Goal: Task Accomplishment & Management: Manage account settings

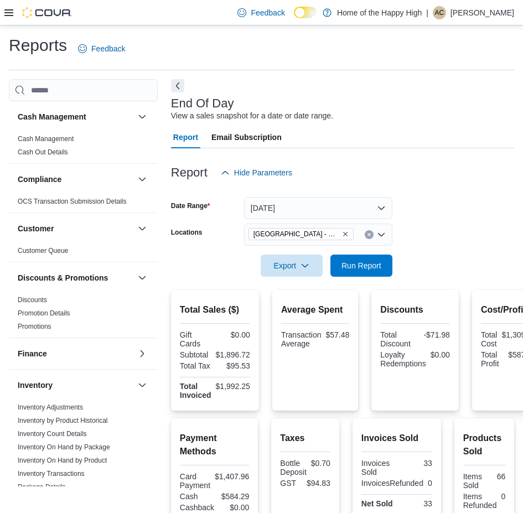
scroll to position [554, 0]
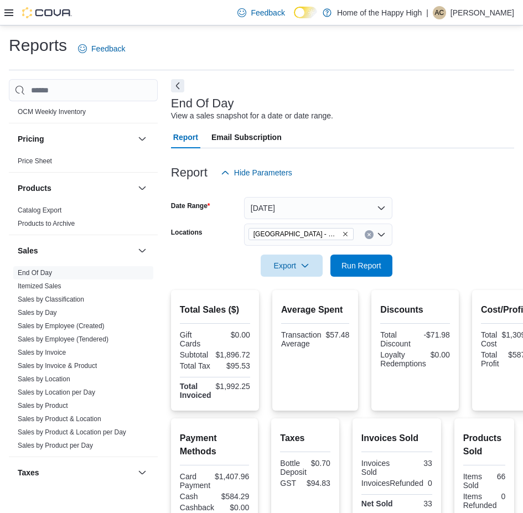
click at [475, 19] on p "[PERSON_NAME]" at bounding box center [483, 12] width 64 height 13
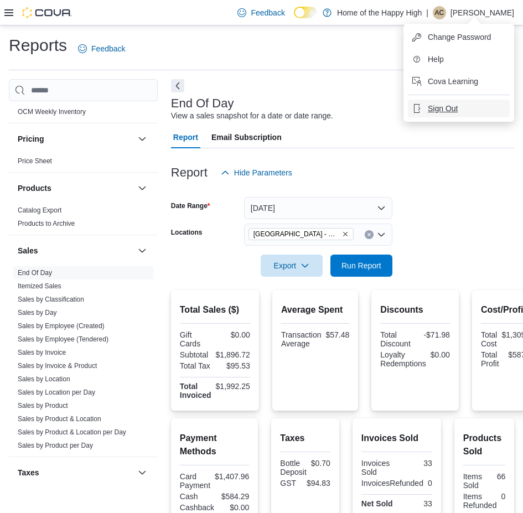
click at [450, 107] on span "Sign Out" at bounding box center [443, 108] width 30 height 11
